Goal: Unclear

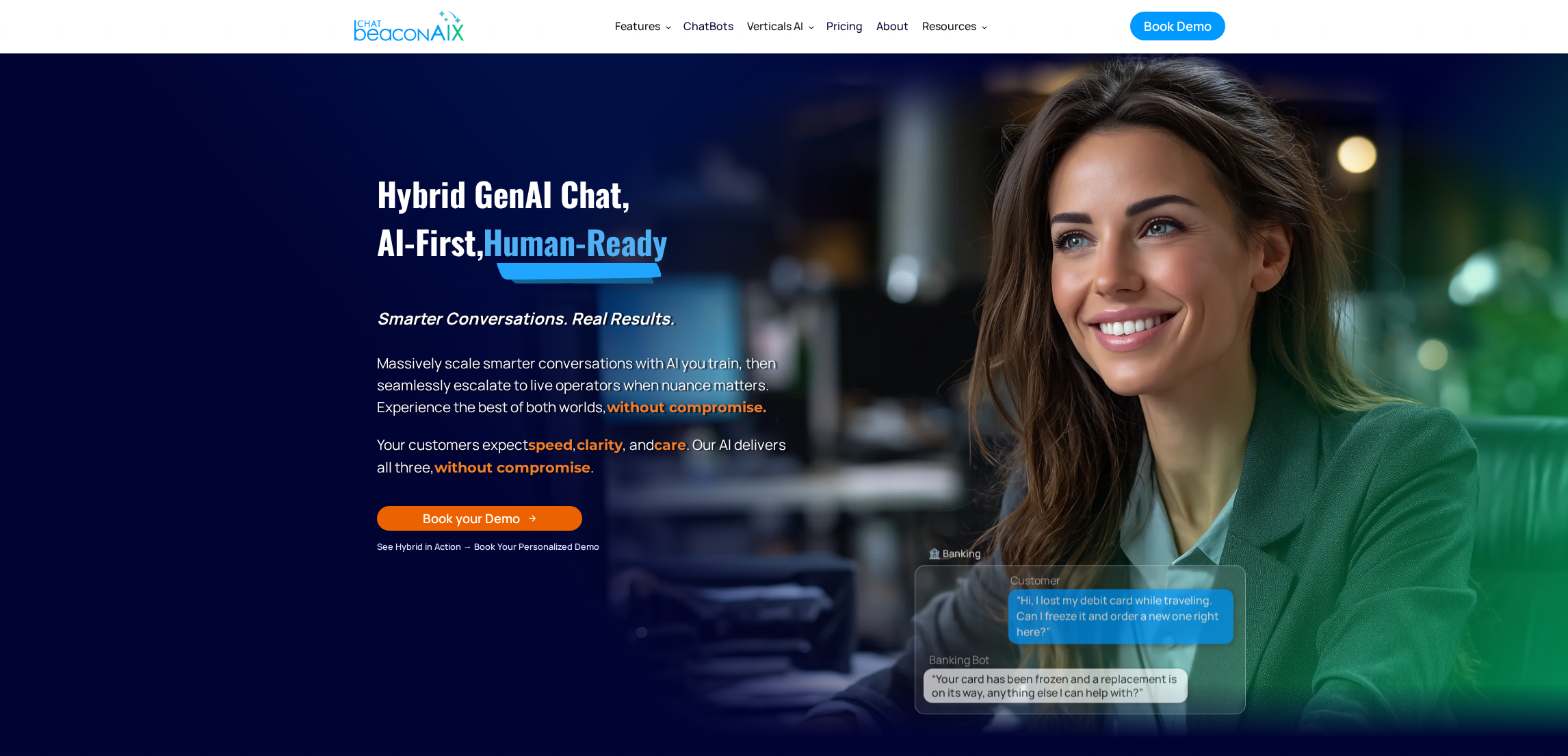
click at [244, 429] on section "Hybrid GenAI Chat, AI-First, Human-Ready Smarter Conversations. Real Results. M…" at bounding box center [784, 396] width 1568 height 685
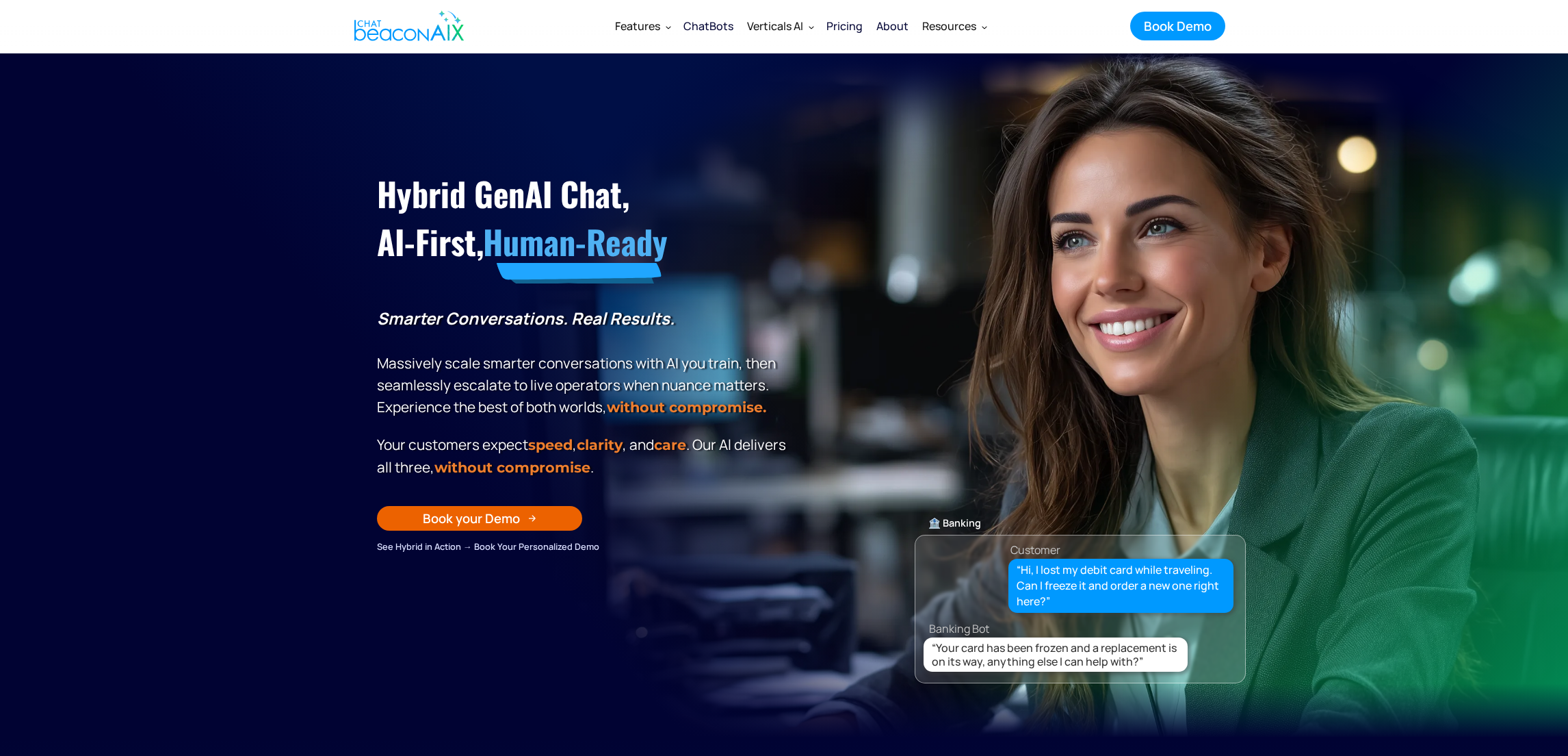
click at [243, 432] on section "Hybrid GenAI Chat, AI-First, Human-Ready Smarter Conversations. Real Results. M…" at bounding box center [784, 396] width 1568 height 685
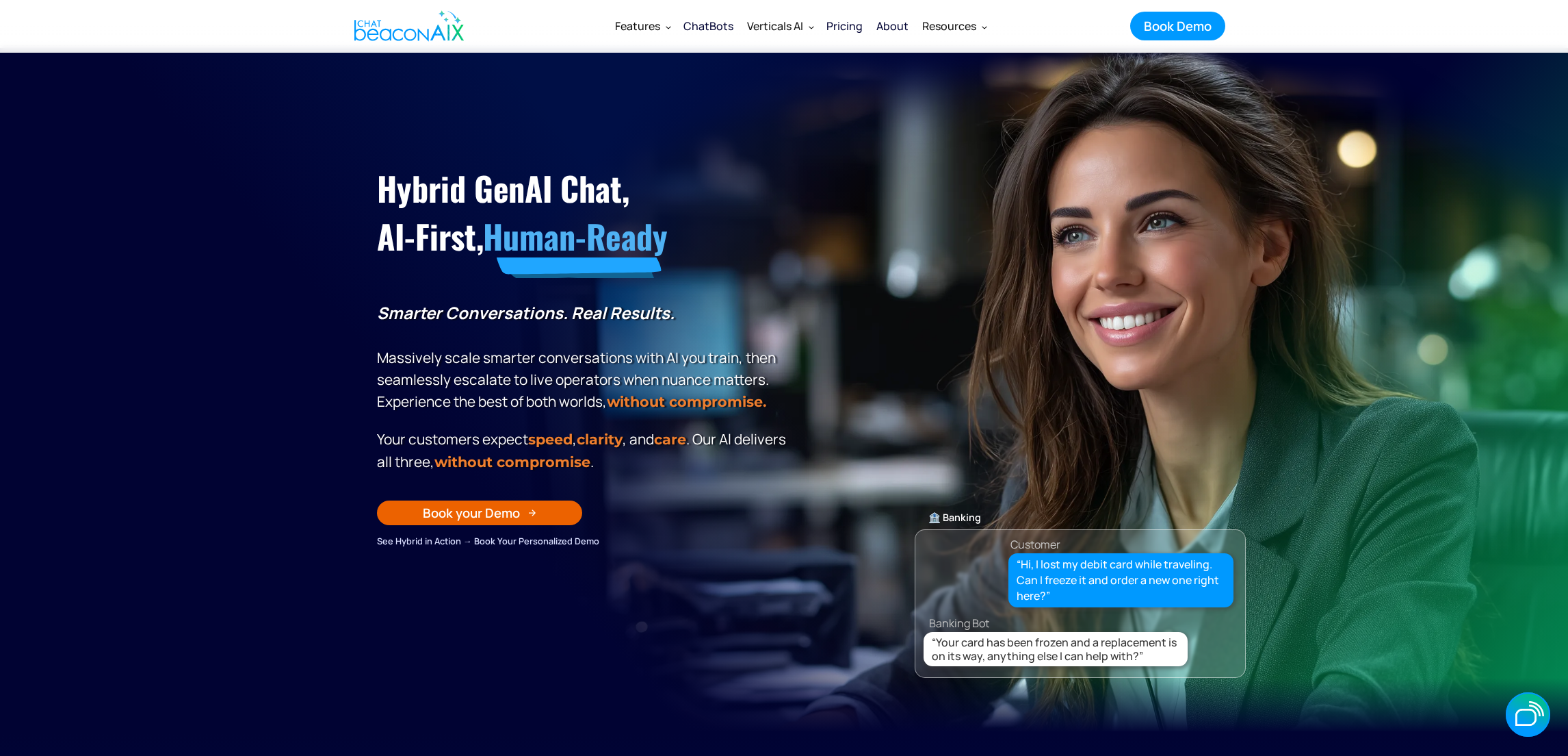
click at [225, 338] on section "Hybrid GenAI Chat, AI-First, Human-Ready Smarter Conversations. Real Results. M…" at bounding box center [784, 390] width 1568 height 685
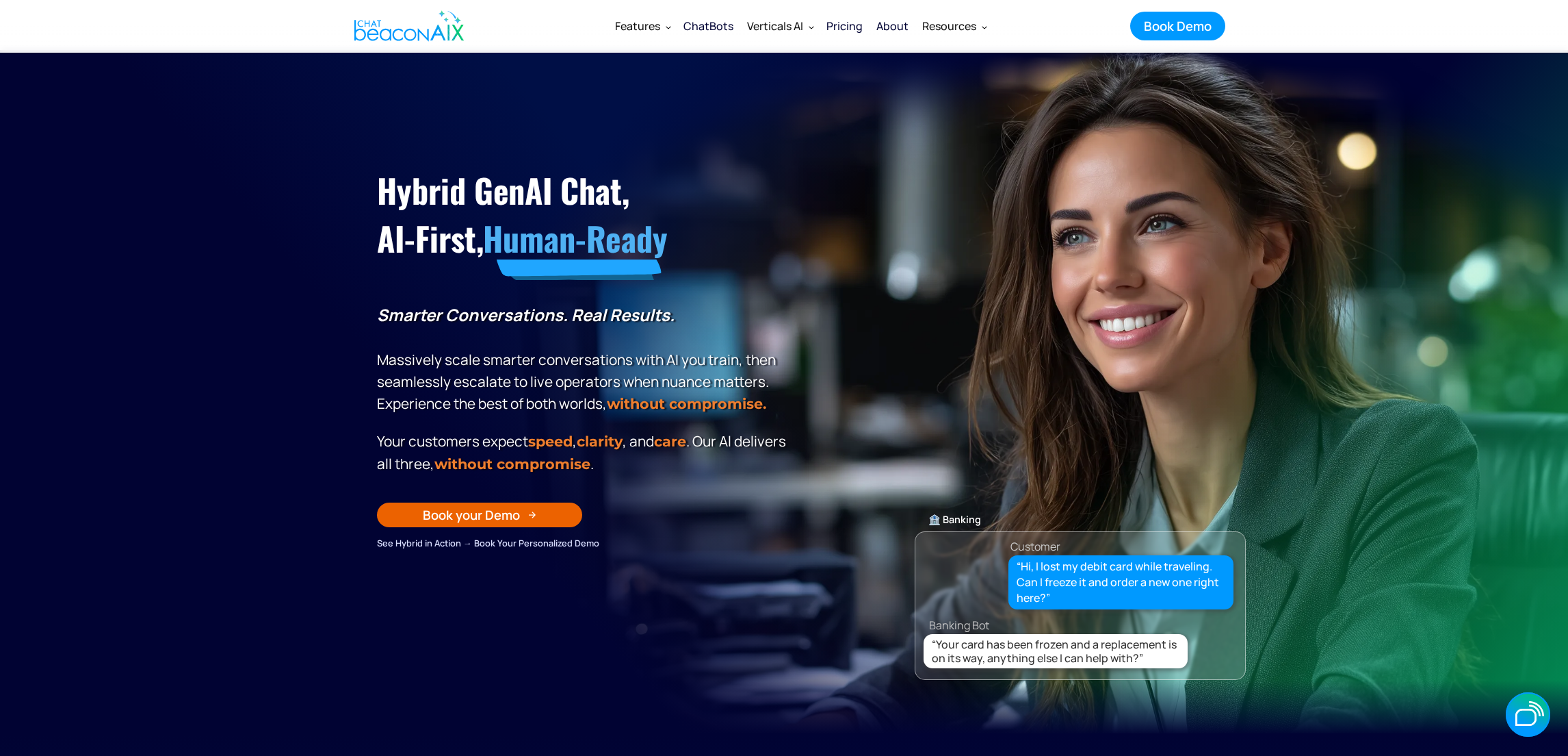
click at [225, 338] on section "Hybrid GenAI Chat, AI-First, Human-Ready Smarter Conversations. Real Results. M…" at bounding box center [784, 393] width 1568 height 685
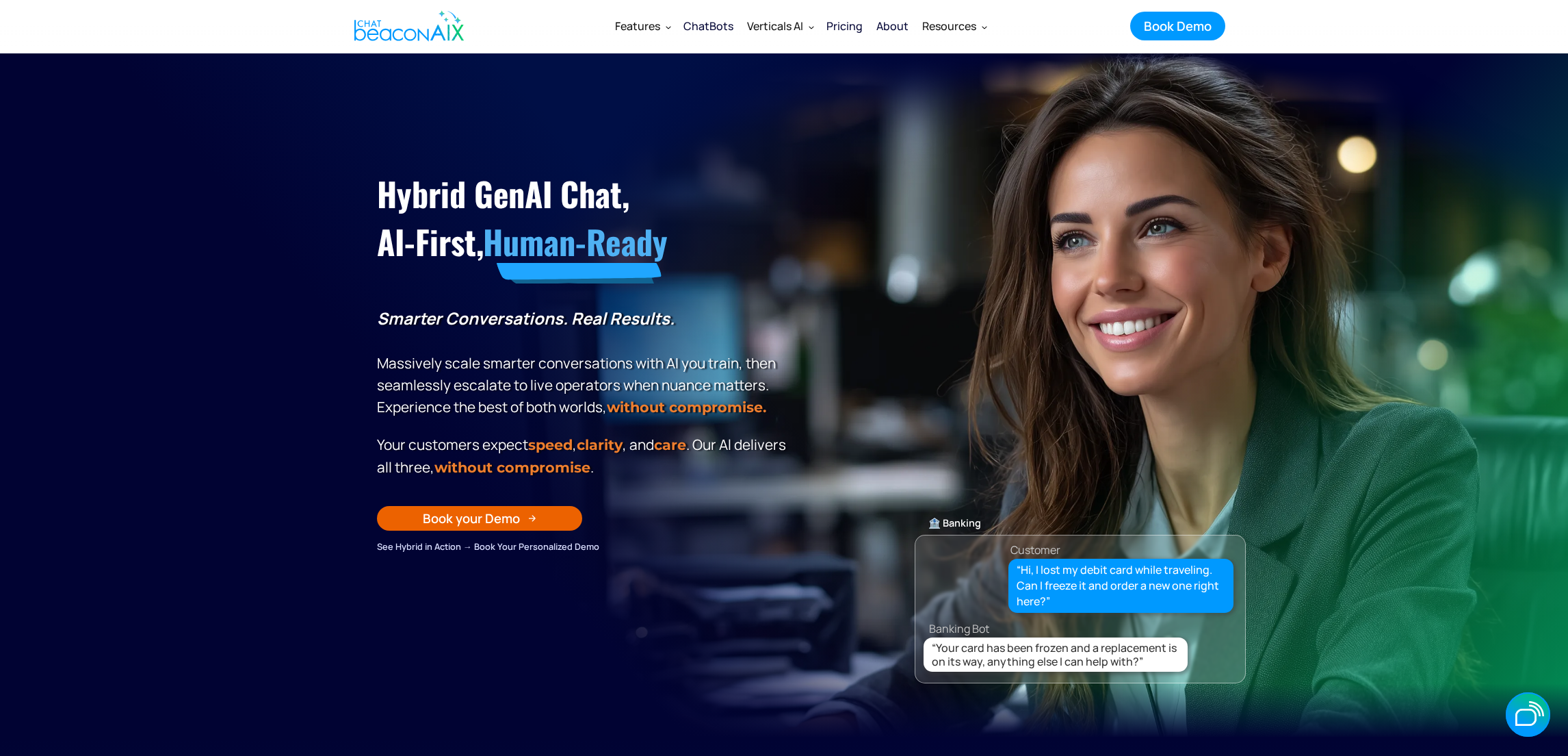
click at [225, 338] on section "Hybrid GenAI Chat, AI-First, Human-Ready Smarter Conversations. Real Results. M…" at bounding box center [784, 396] width 1568 height 685
click at [268, 477] on section "Hybrid GenAI Chat, AI-First, Human-Ready Smarter Conversations. Real Results. M…" at bounding box center [784, 396] width 1568 height 685
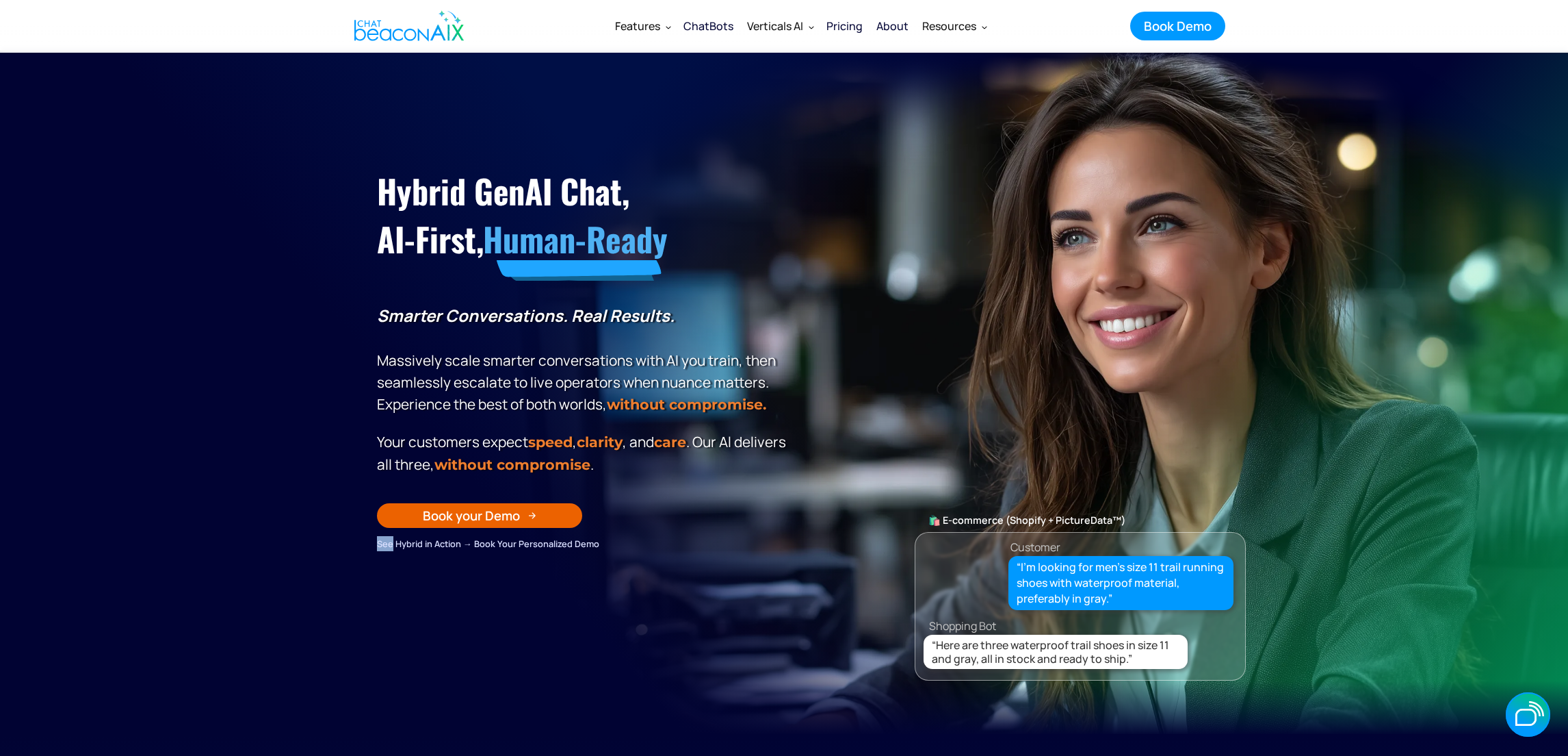
click at [268, 477] on section "Hybrid GenAI Chat, AI-First, Human-Ready Smarter Conversations. Real Results. M…" at bounding box center [784, 393] width 1568 height 685
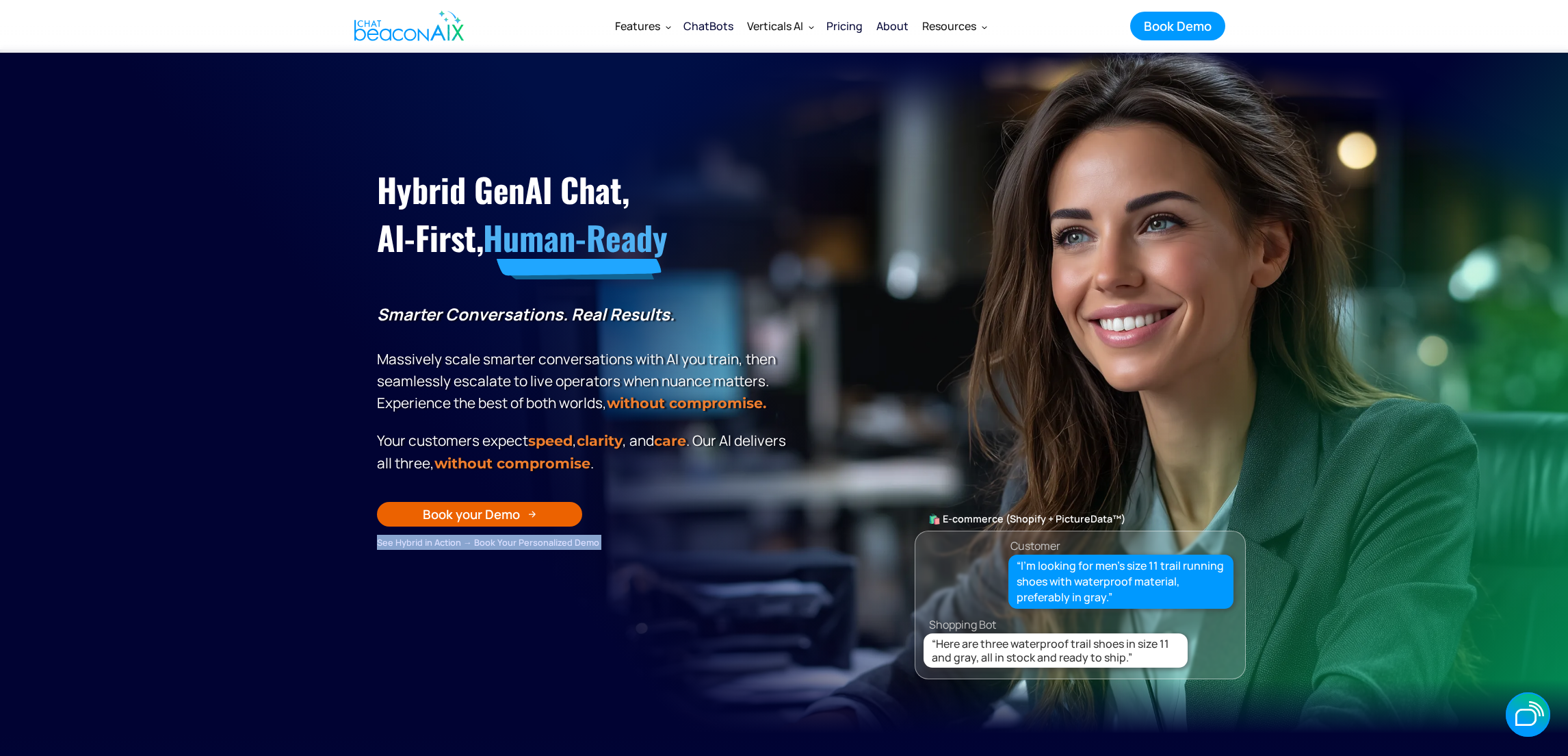
click at [268, 477] on section "Hybrid GenAI Chat, AI-First, Human-Ready Smarter Conversations. Real Results. M…" at bounding box center [784, 392] width 1568 height 685
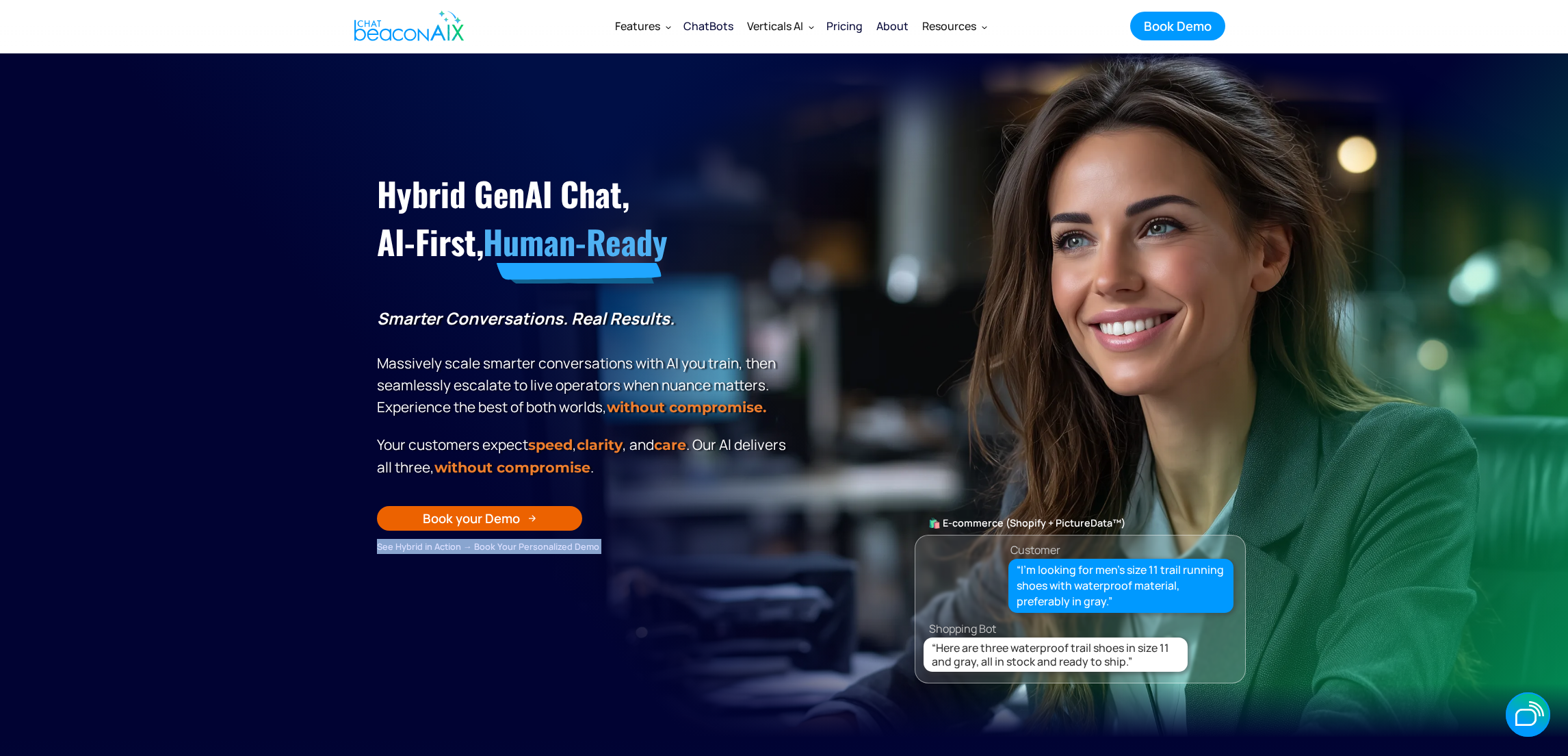
scroll to position [2, 0]
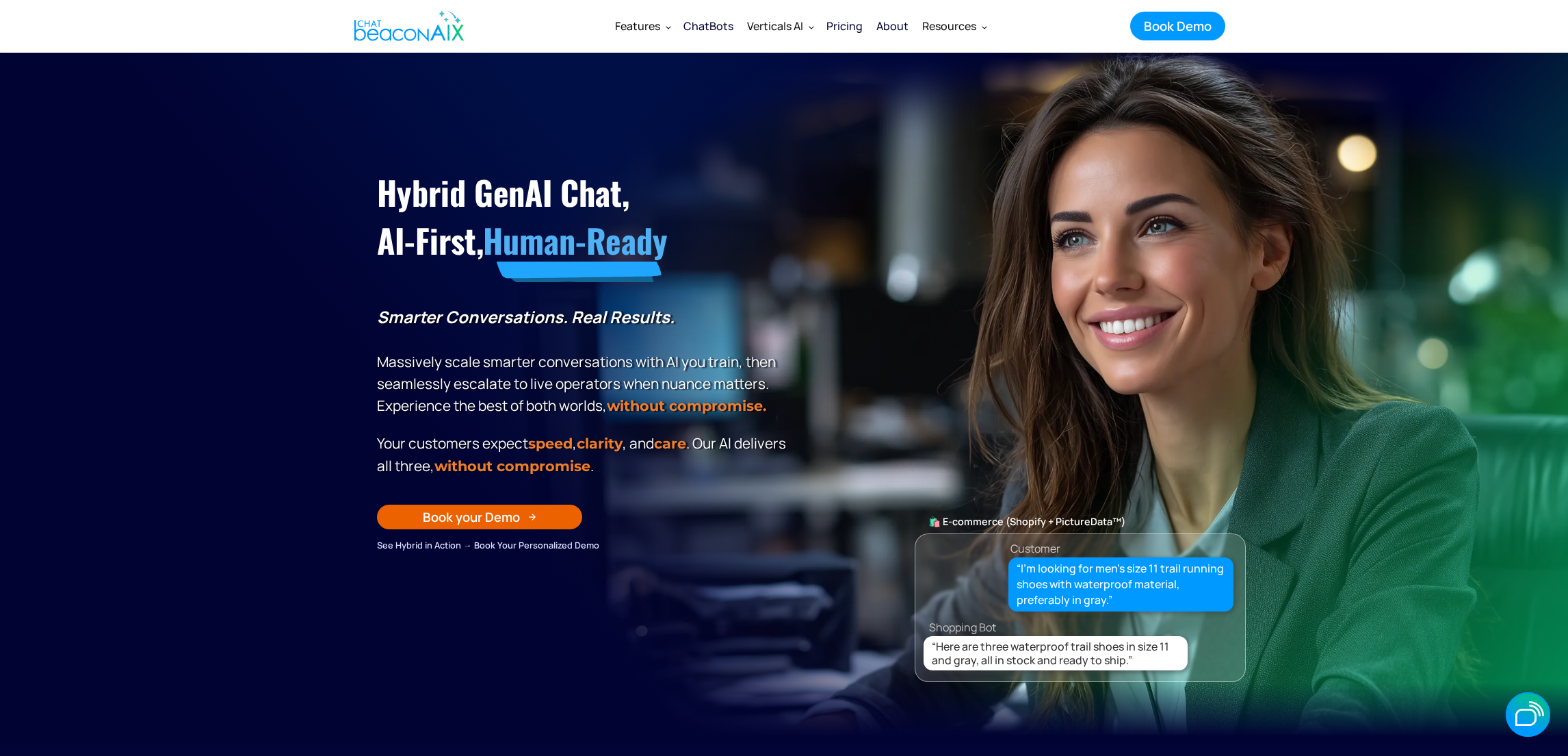
click at [254, 475] on section "Hybrid GenAI Chat, AI-First, Human-Ready Smarter Conversations. Real Results. M…" at bounding box center [784, 394] width 1568 height 685
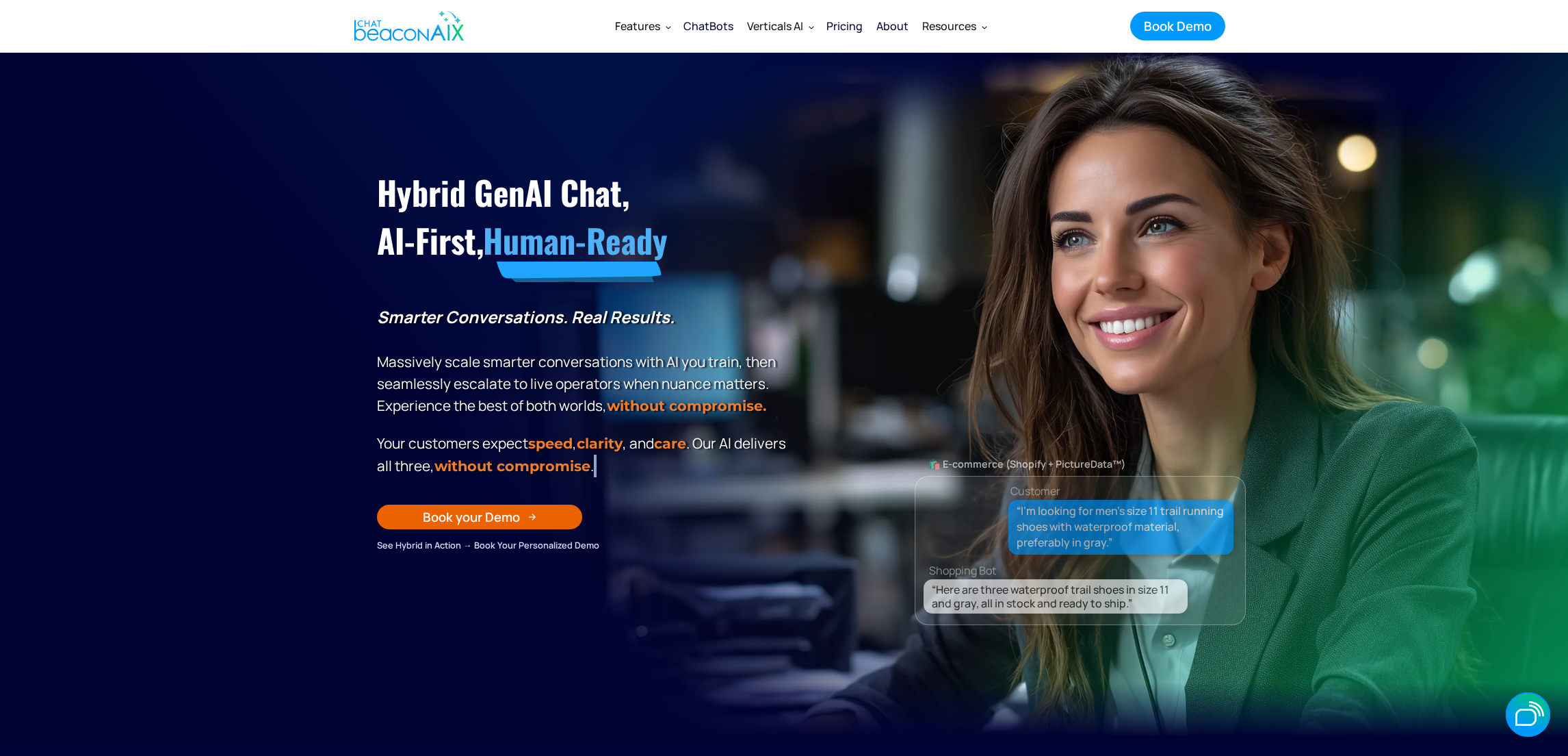
click at [254, 475] on section "Hybrid GenAI Chat, AI-First, Human-Ready Smarter Conversations. Real Results. M…" at bounding box center [784, 394] width 1568 height 685
